Goal: Register for event/course

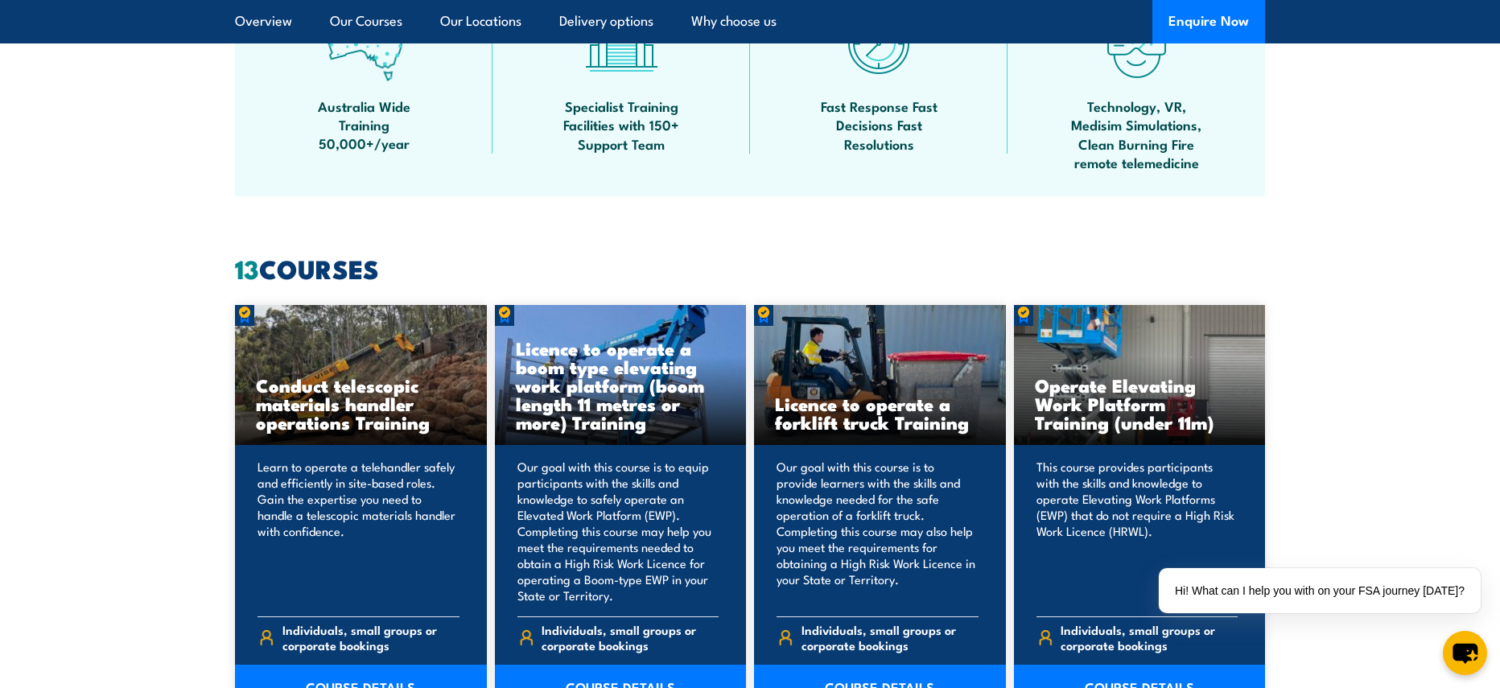
scroll to position [1238, 0]
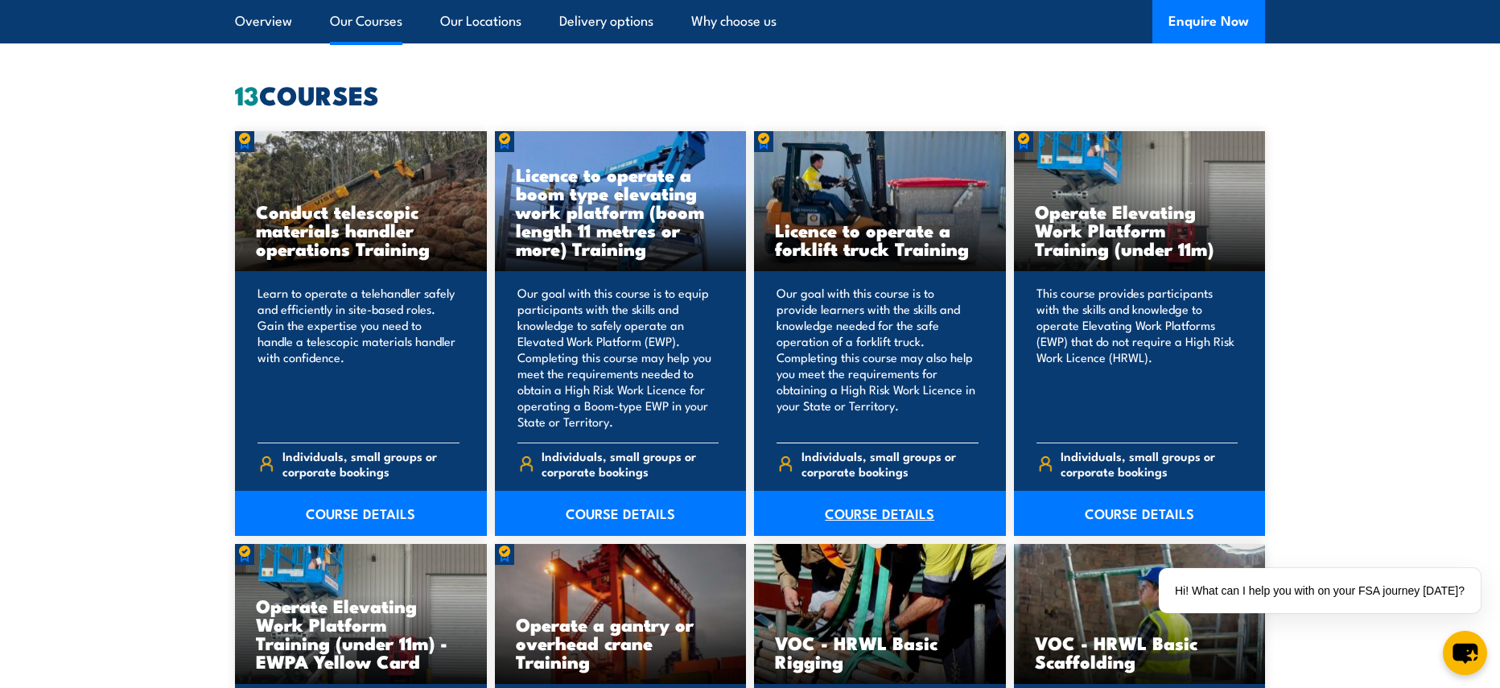
click at [902, 518] on link "COURSE DETAILS" at bounding box center [880, 513] width 252 height 45
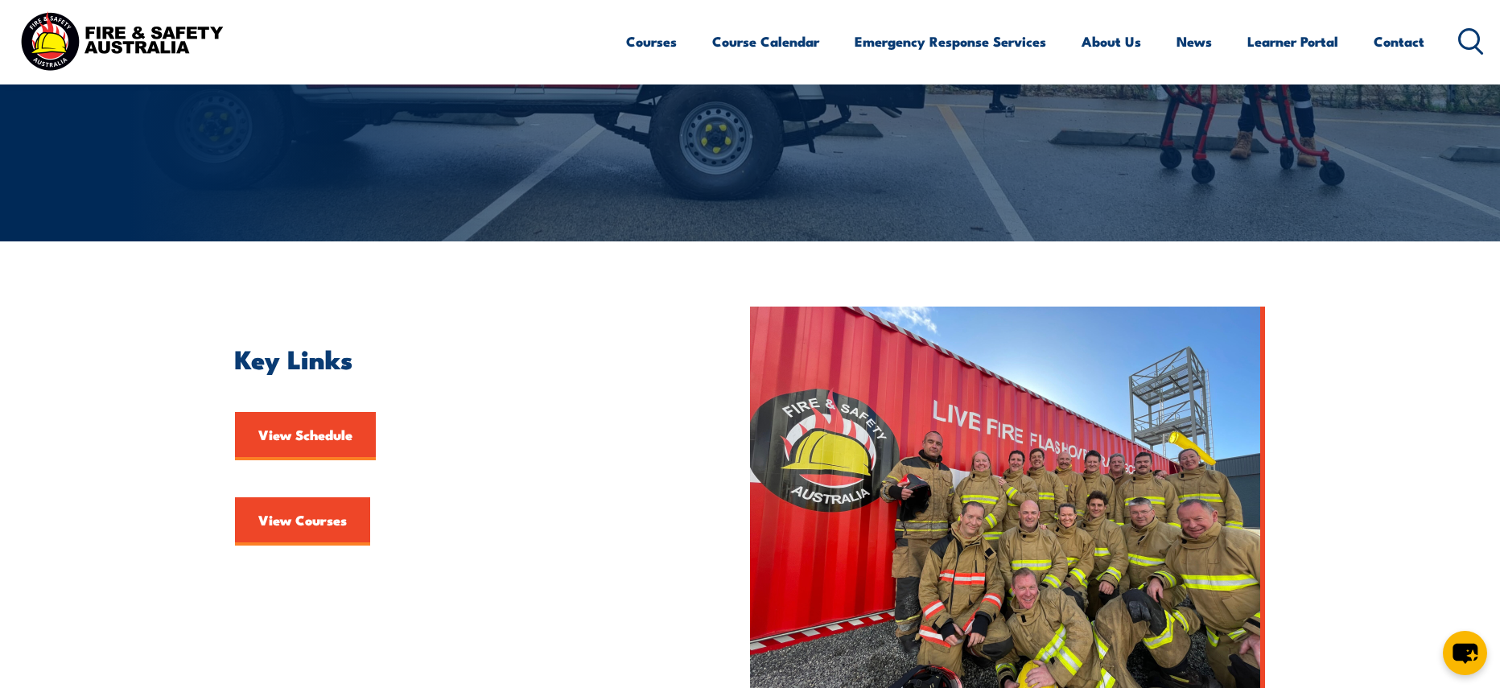
scroll to position [222, 0]
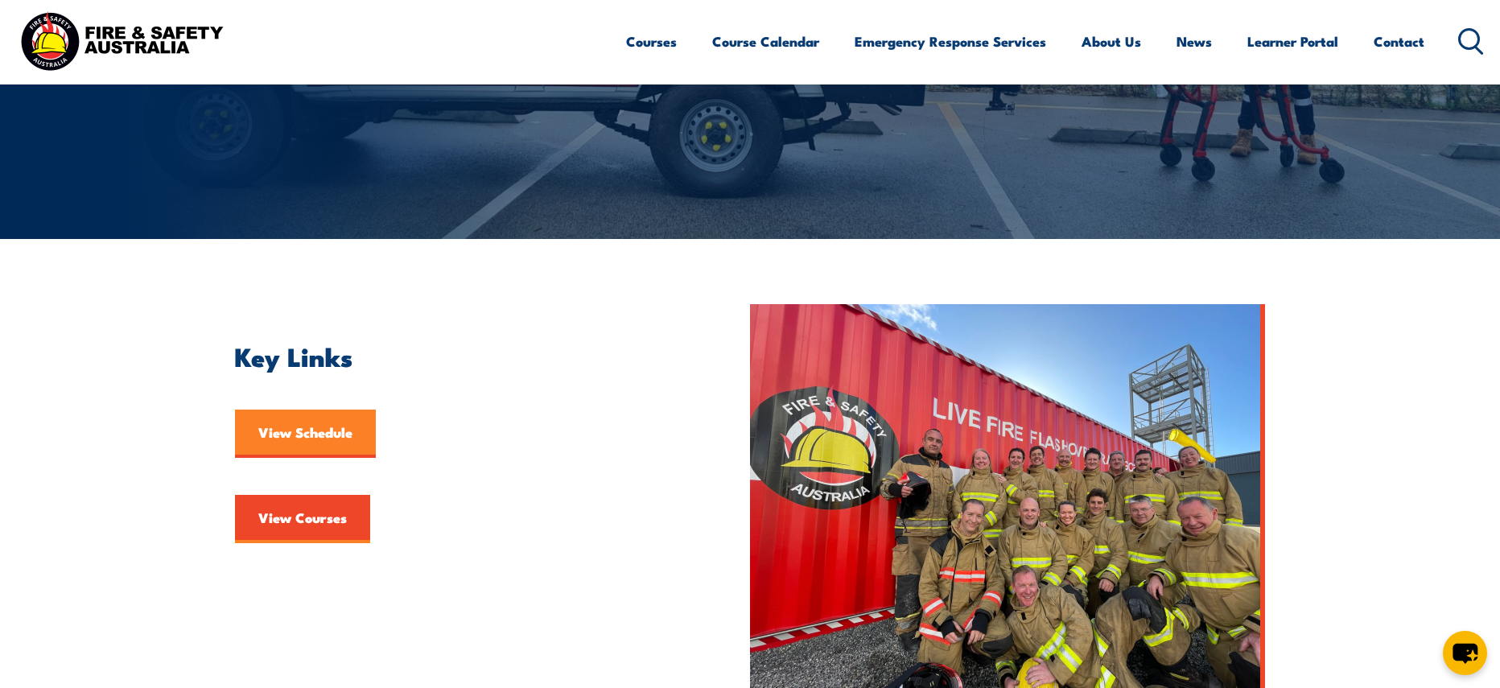
click at [336, 447] on link "View Schedule" at bounding box center [305, 434] width 141 height 48
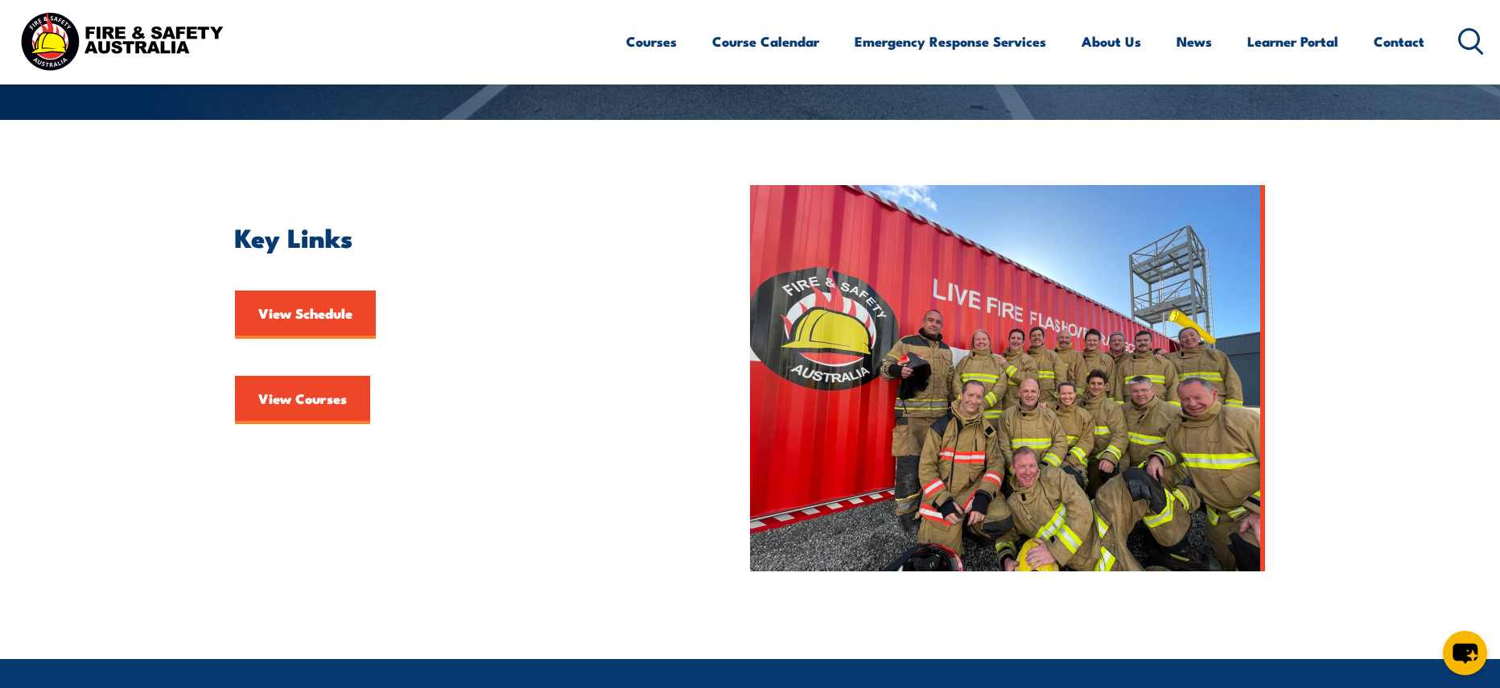
scroll to position [346, 0]
